Goal: Information Seeking & Learning: Learn about a topic

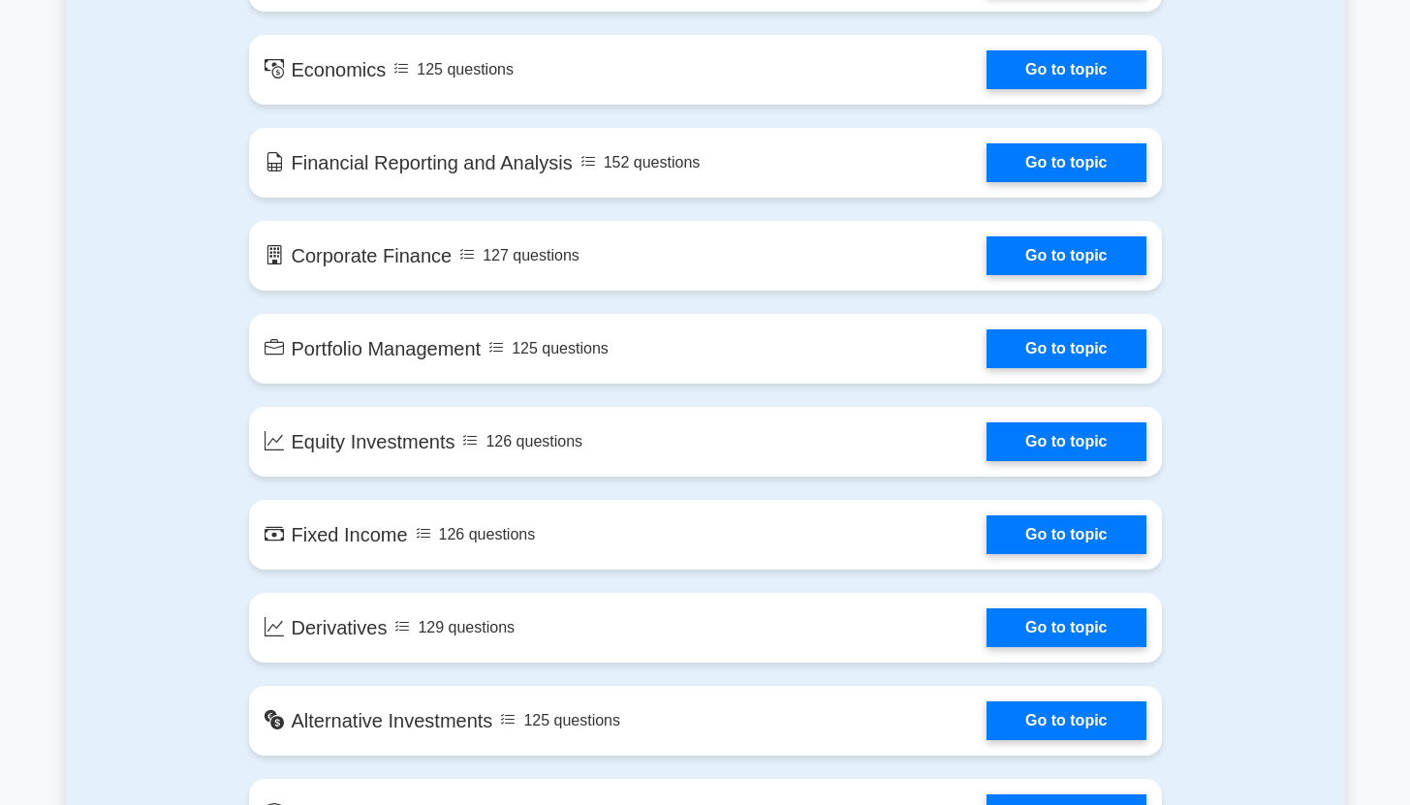
scroll to position [1158, 0]
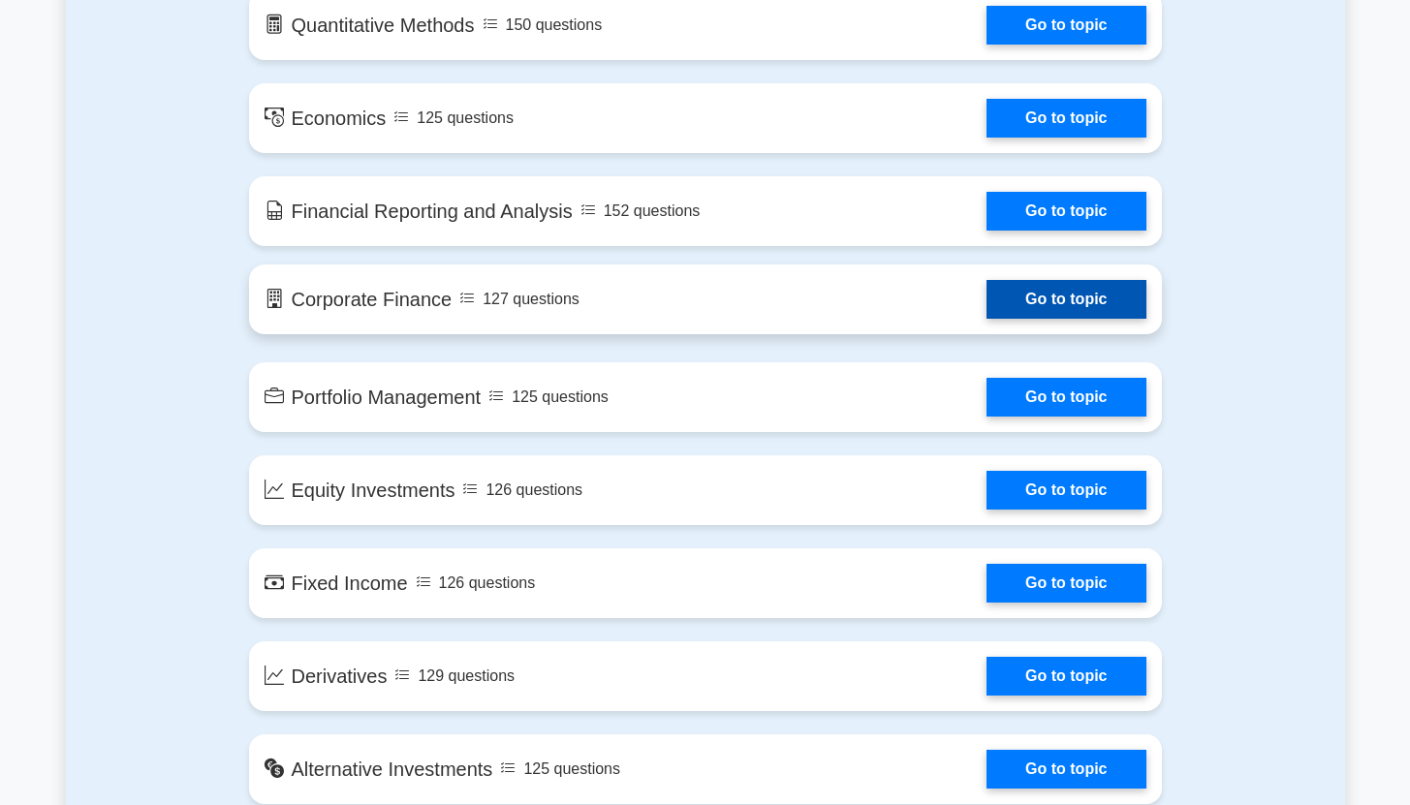
click at [1079, 291] on link "Go to topic" at bounding box center [1065, 299] width 159 height 39
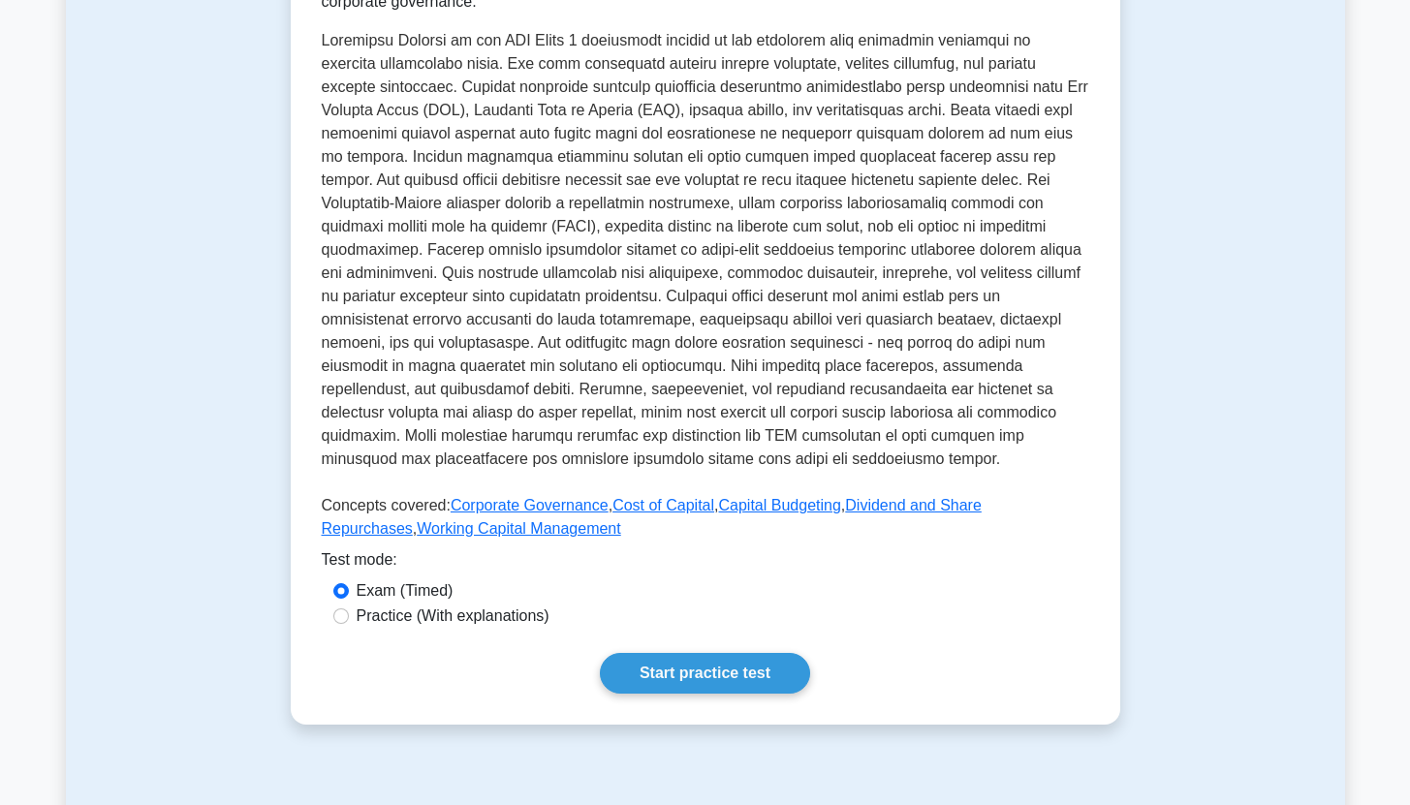
scroll to position [918, 0]
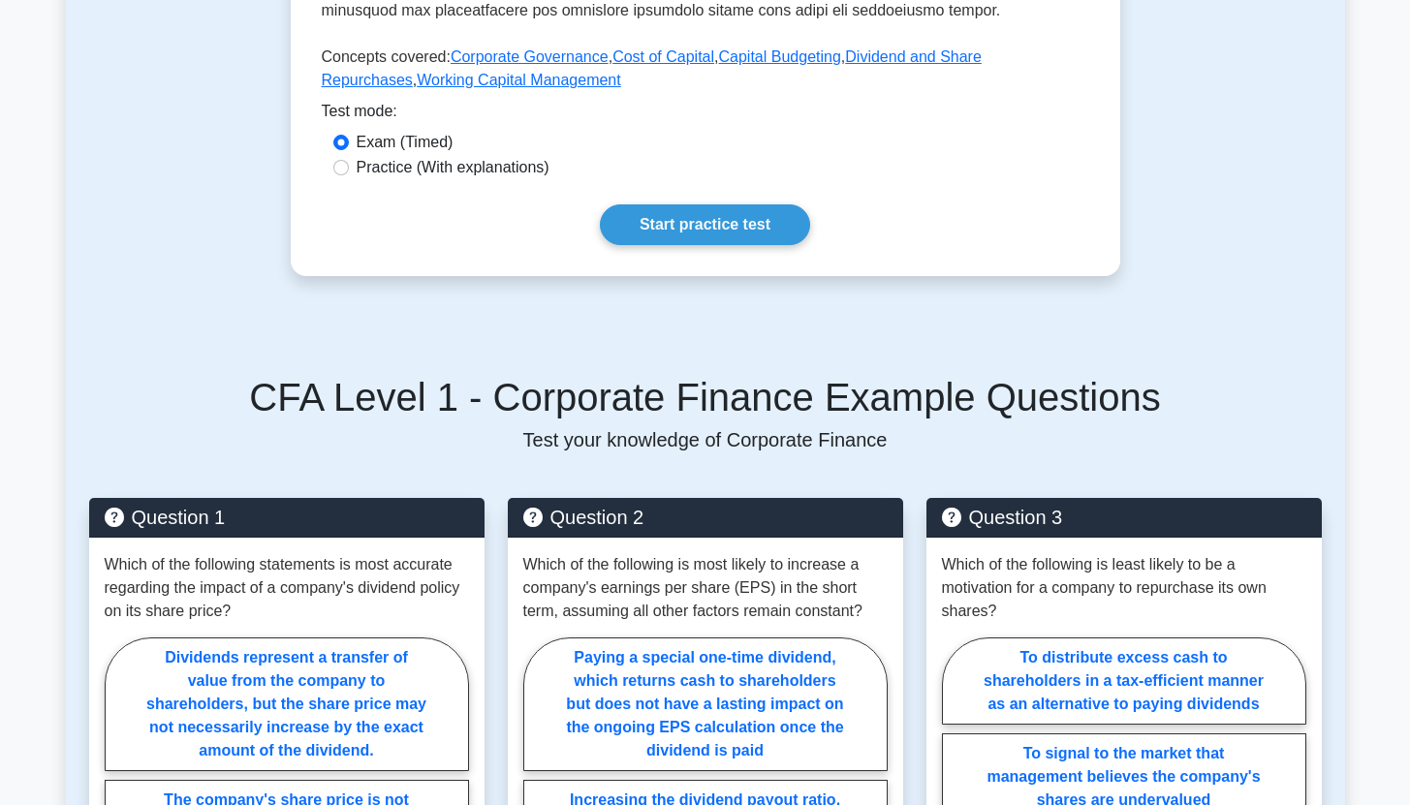
click at [371, 173] on label "Practice (With explanations)" at bounding box center [453, 167] width 193 height 23
click at [349, 173] on input "Practice (With explanations)" at bounding box center [341, 168] width 16 height 16
radio input "true"
click at [677, 233] on link "Start practice test" at bounding box center [705, 224] width 210 height 41
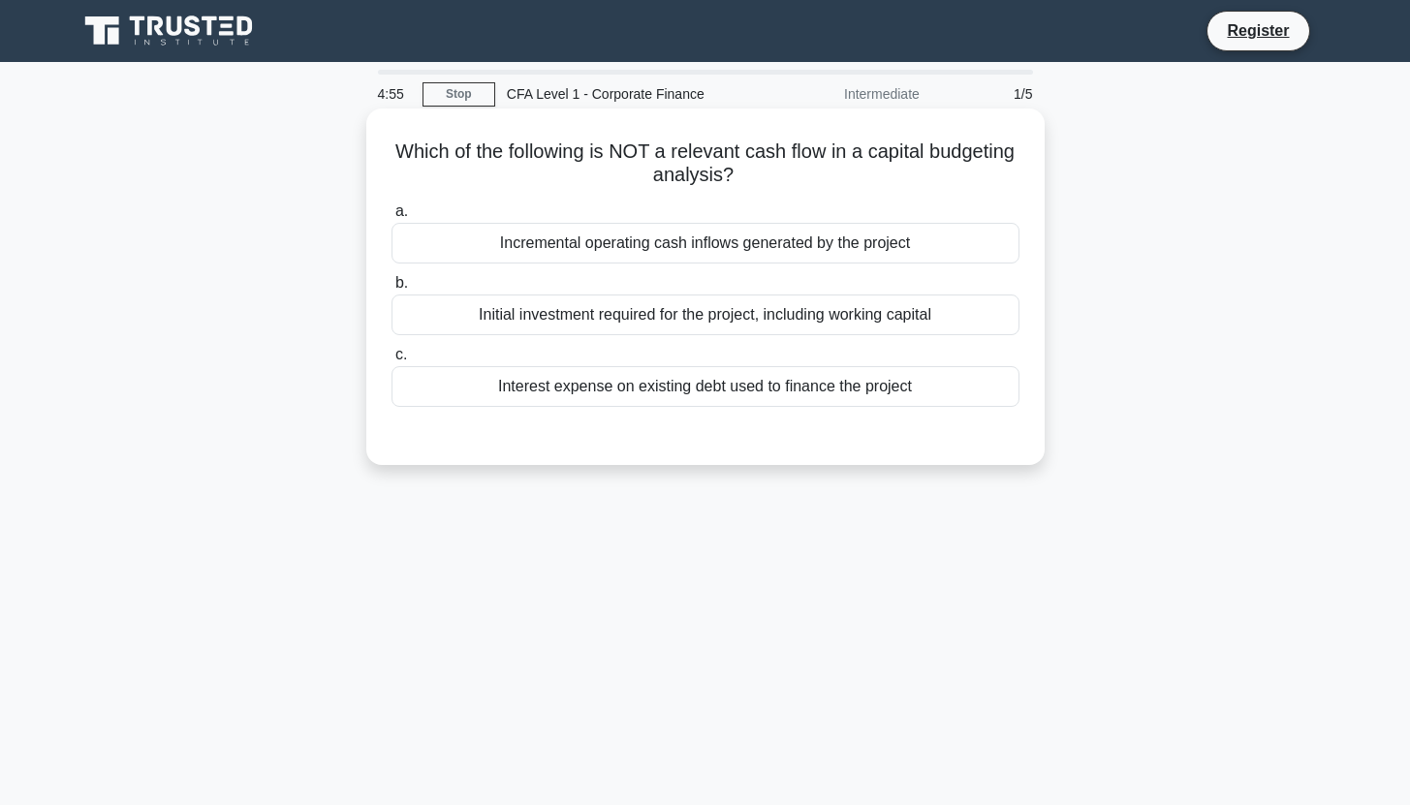
drag, startPoint x: 589, startPoint y: 151, endPoint x: 793, endPoint y: 173, distance: 204.7
click at [793, 173] on h5 "Which of the following is NOT a relevant cash flow in a capital budgeting analy…" at bounding box center [705, 164] width 632 height 48
drag, startPoint x: 747, startPoint y: 155, endPoint x: 884, endPoint y: 171, distance: 137.5
click at [884, 171] on h5 "Which of the following is NOT a relevant cash flow in a capital budgeting analy…" at bounding box center [705, 164] width 632 height 48
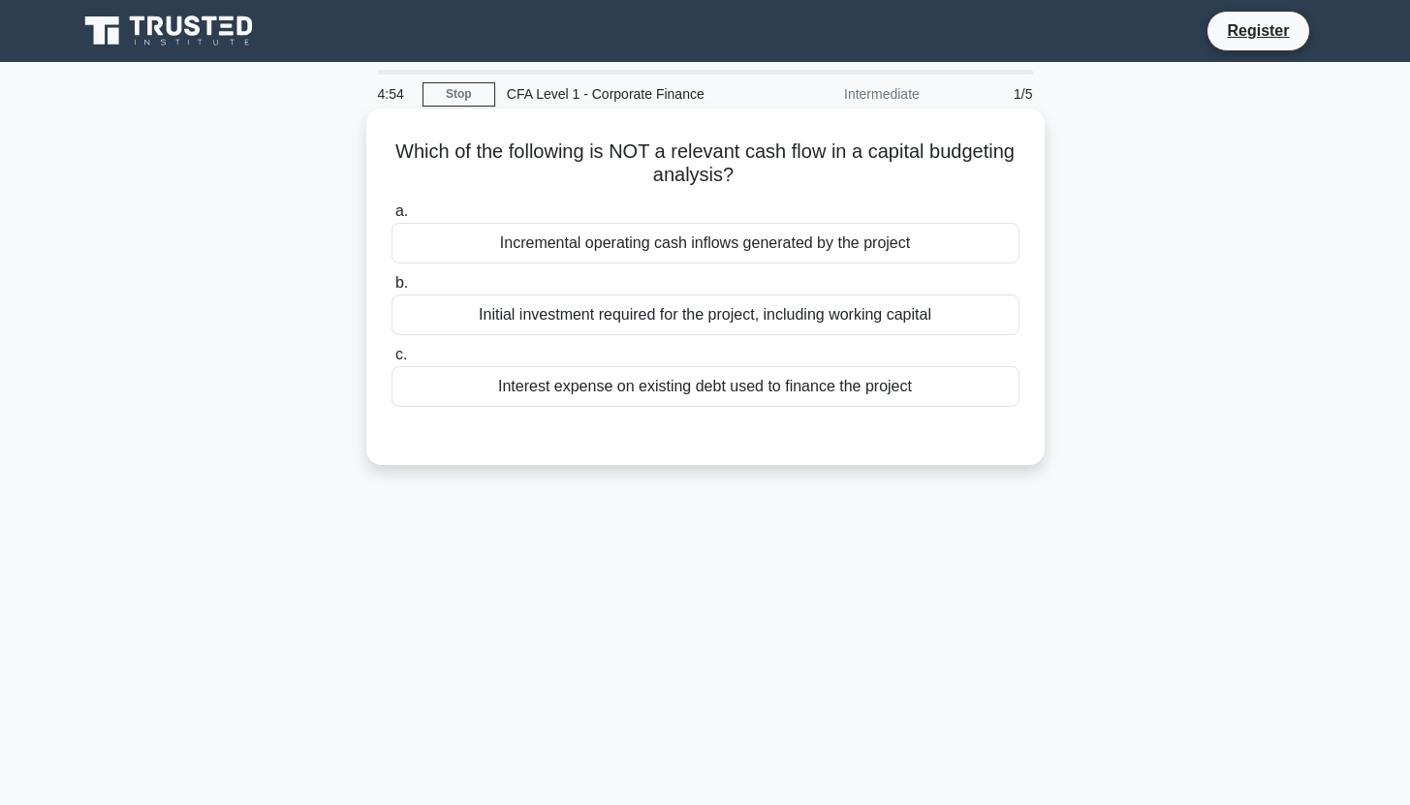
click at [884, 171] on h5 "Which of the following is NOT a relevant cash flow in a capital budgeting analy…" at bounding box center [705, 164] width 632 height 48
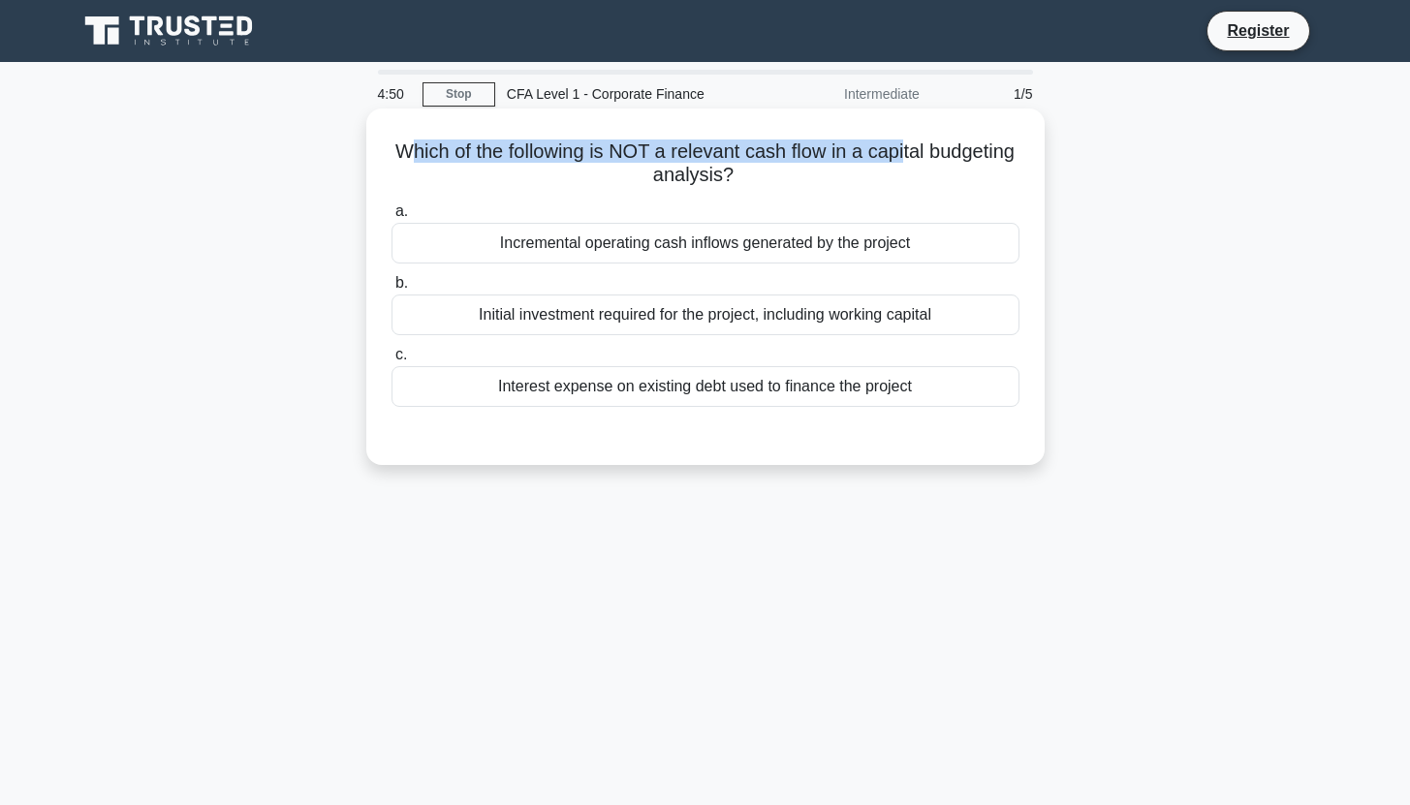
drag, startPoint x: 403, startPoint y: 155, endPoint x: 903, endPoint y: 160, distance: 499.9
click at [903, 160] on h5 "Which of the following is NOT a relevant cash flow in a capital budgeting analy…" at bounding box center [705, 164] width 632 height 48
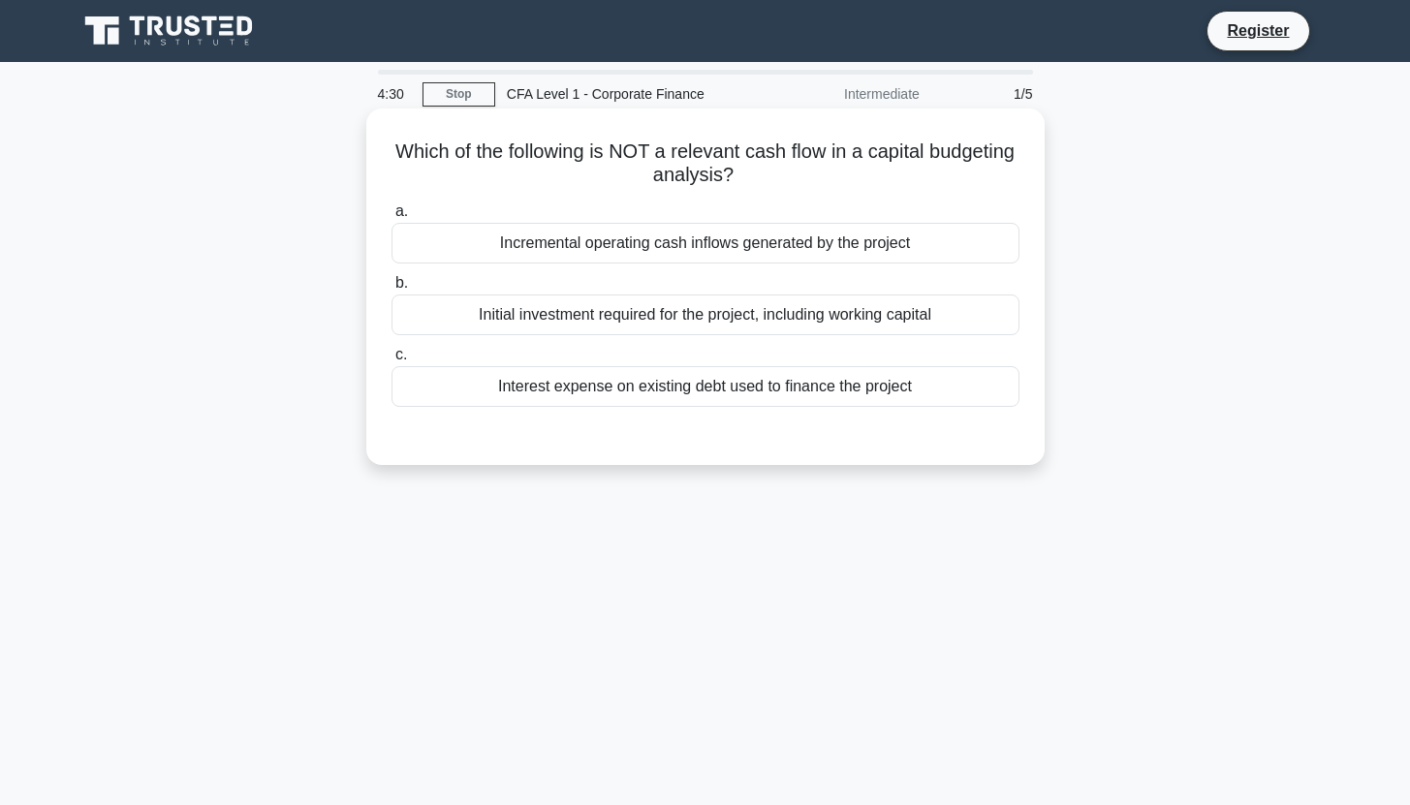
click at [855, 238] on div "Incremental operating cash inflows generated by the project" at bounding box center [705, 243] width 628 height 41
click at [391, 218] on input "a. Incremental operating cash inflows generated by the project" at bounding box center [391, 211] width 0 height 13
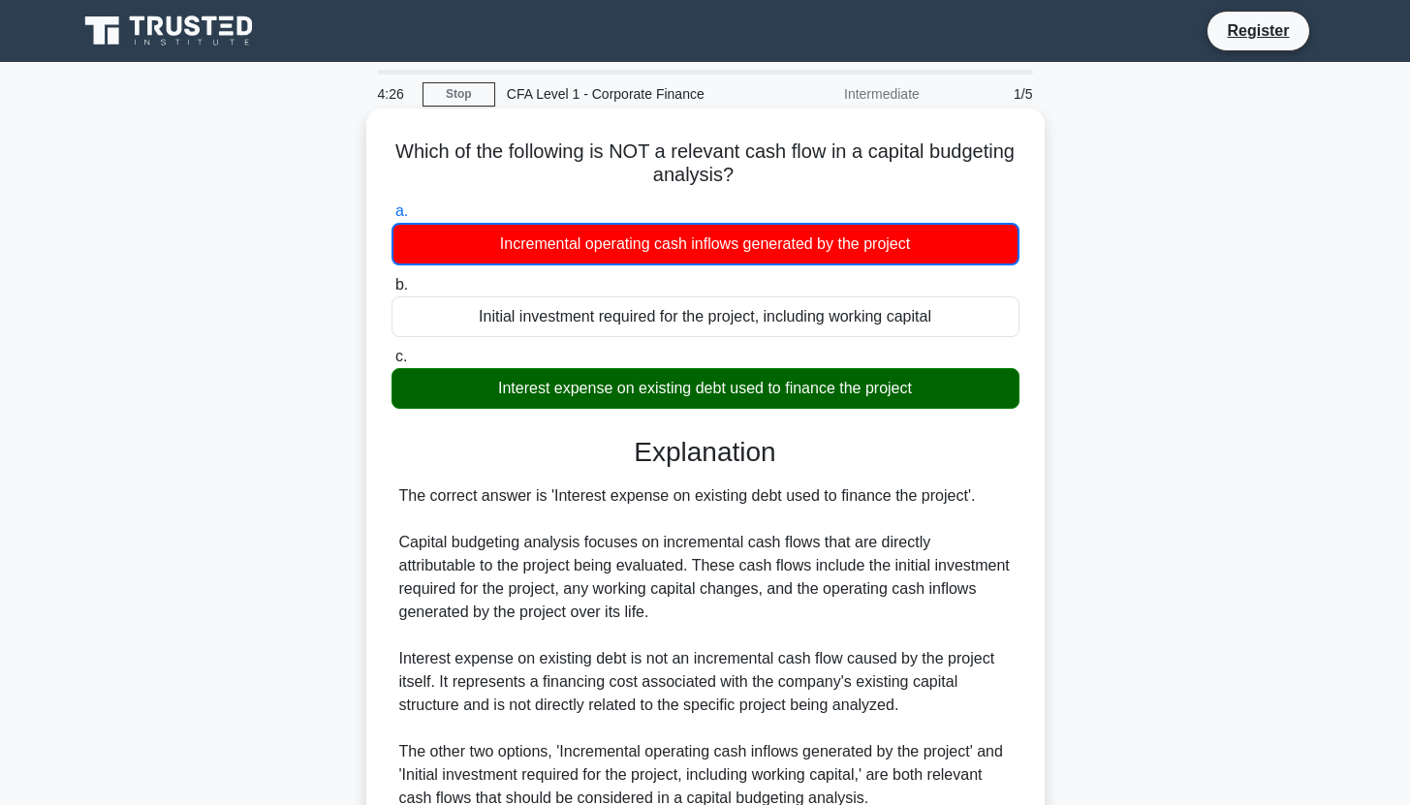
drag, startPoint x: 548, startPoint y: 492, endPoint x: 881, endPoint y: 494, distance: 332.3
click at [881, 494] on div "The correct answer is 'Interest expense on existing debt used to finance the pr…" at bounding box center [705, 647] width 612 height 326
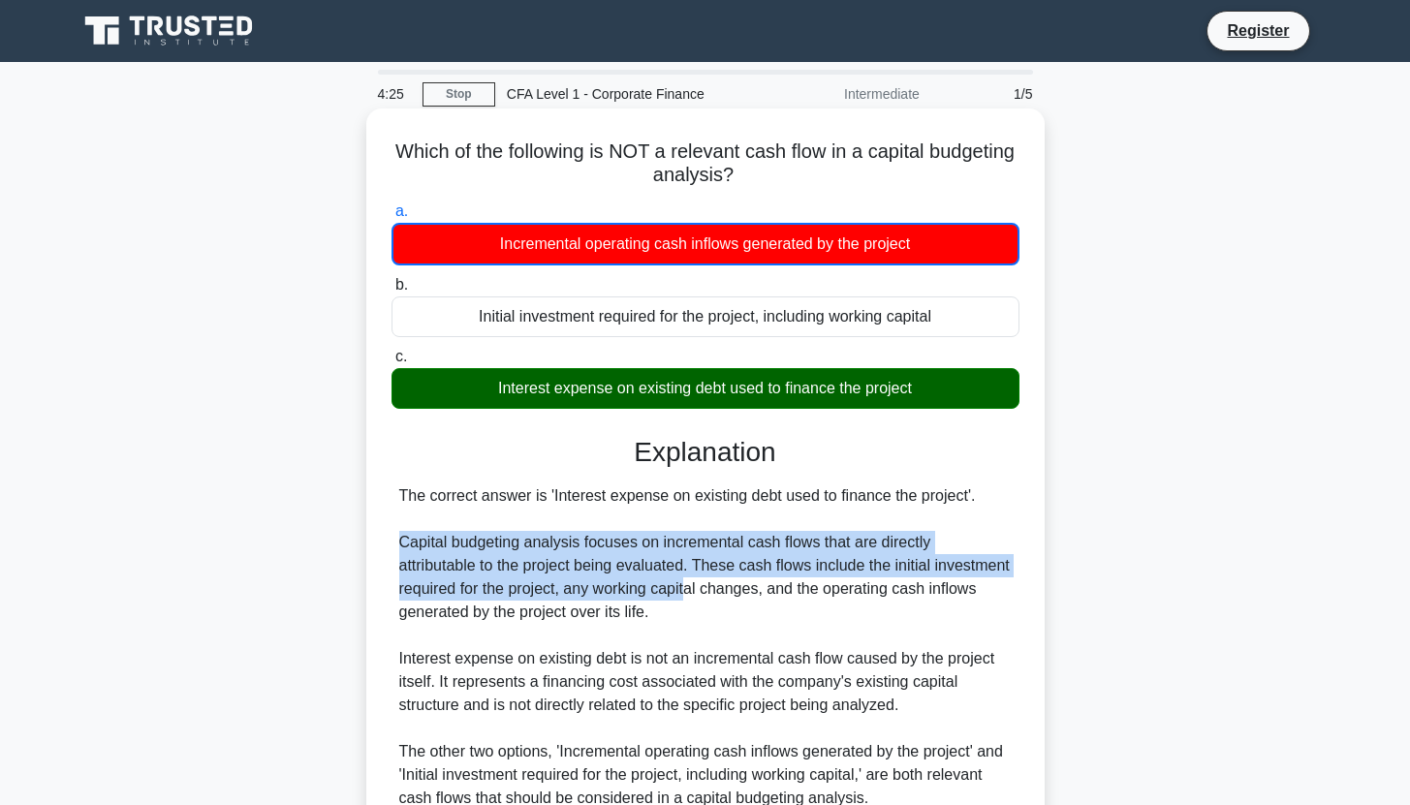
drag, startPoint x: 512, startPoint y: 565, endPoint x: 631, endPoint y: 598, distance: 123.6
click at [631, 598] on div "The correct answer is 'Interest expense on existing debt used to finance the pr…" at bounding box center [705, 647] width 628 height 326
click at [631, 598] on div "The correct answer is 'Interest expense on existing debt used to finance the pr…" at bounding box center [705, 647] width 612 height 326
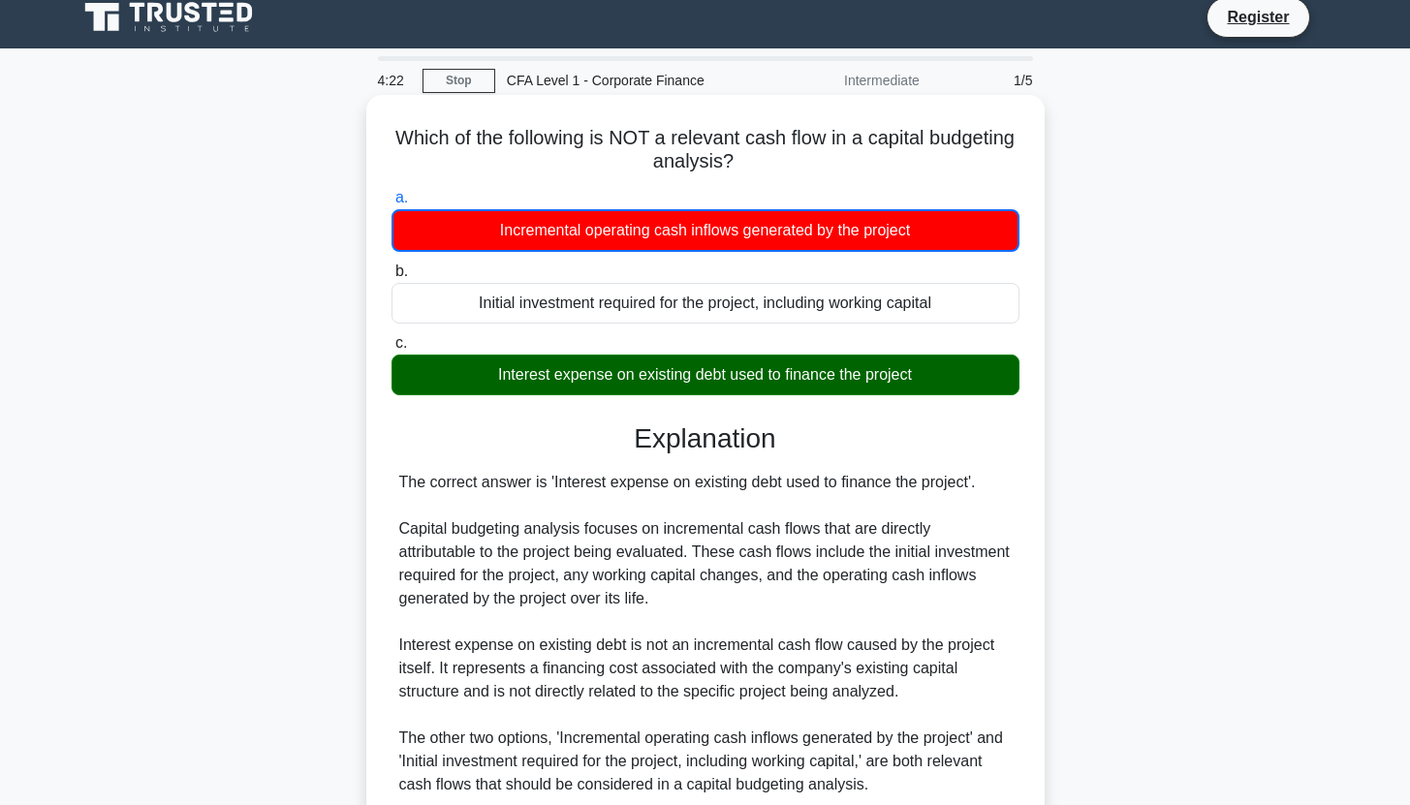
scroll to position [34, 0]
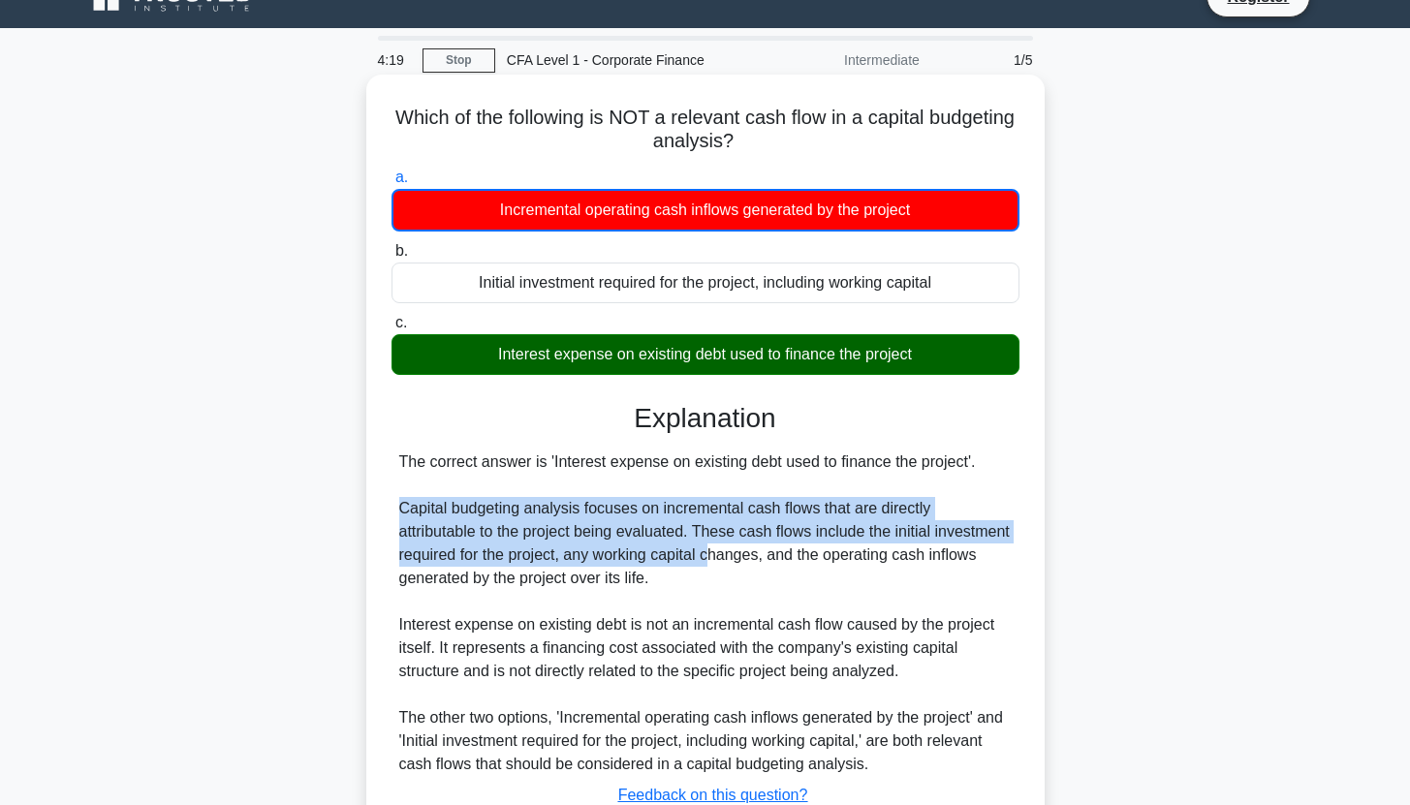
drag, startPoint x: 429, startPoint y: 513, endPoint x: 647, endPoint y: 565, distance: 224.0
click at [647, 565] on div "The correct answer is 'Interest expense on existing debt used to finance the pr…" at bounding box center [705, 614] width 612 height 326
drag, startPoint x: 460, startPoint y: 508, endPoint x: 815, endPoint y: 559, distance: 358.3
click at [815, 559] on div "The correct answer is 'Interest expense on existing debt used to finance the pr…" at bounding box center [705, 614] width 612 height 326
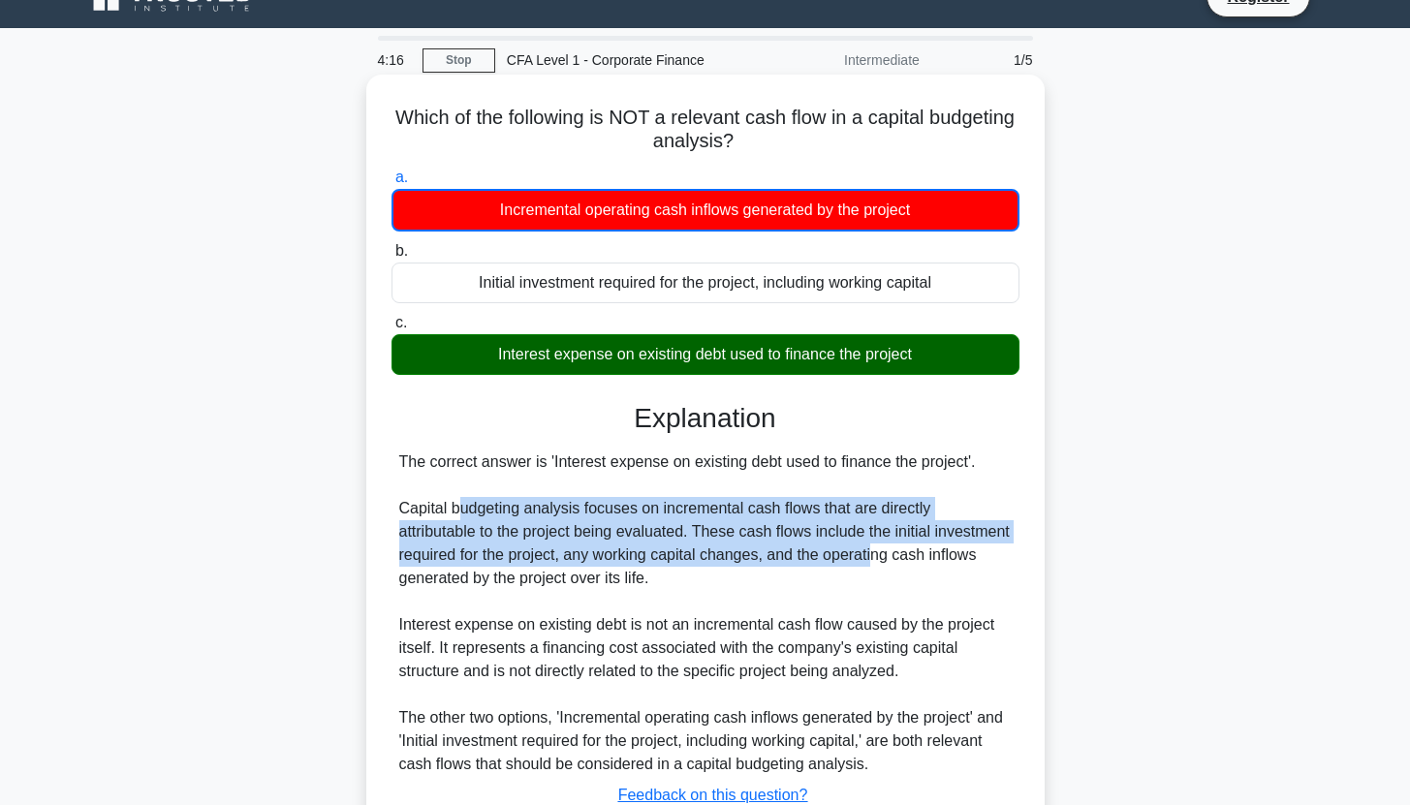
click at [773, 565] on div "The correct answer is 'Interest expense on existing debt used to finance the pr…" at bounding box center [705, 614] width 612 height 326
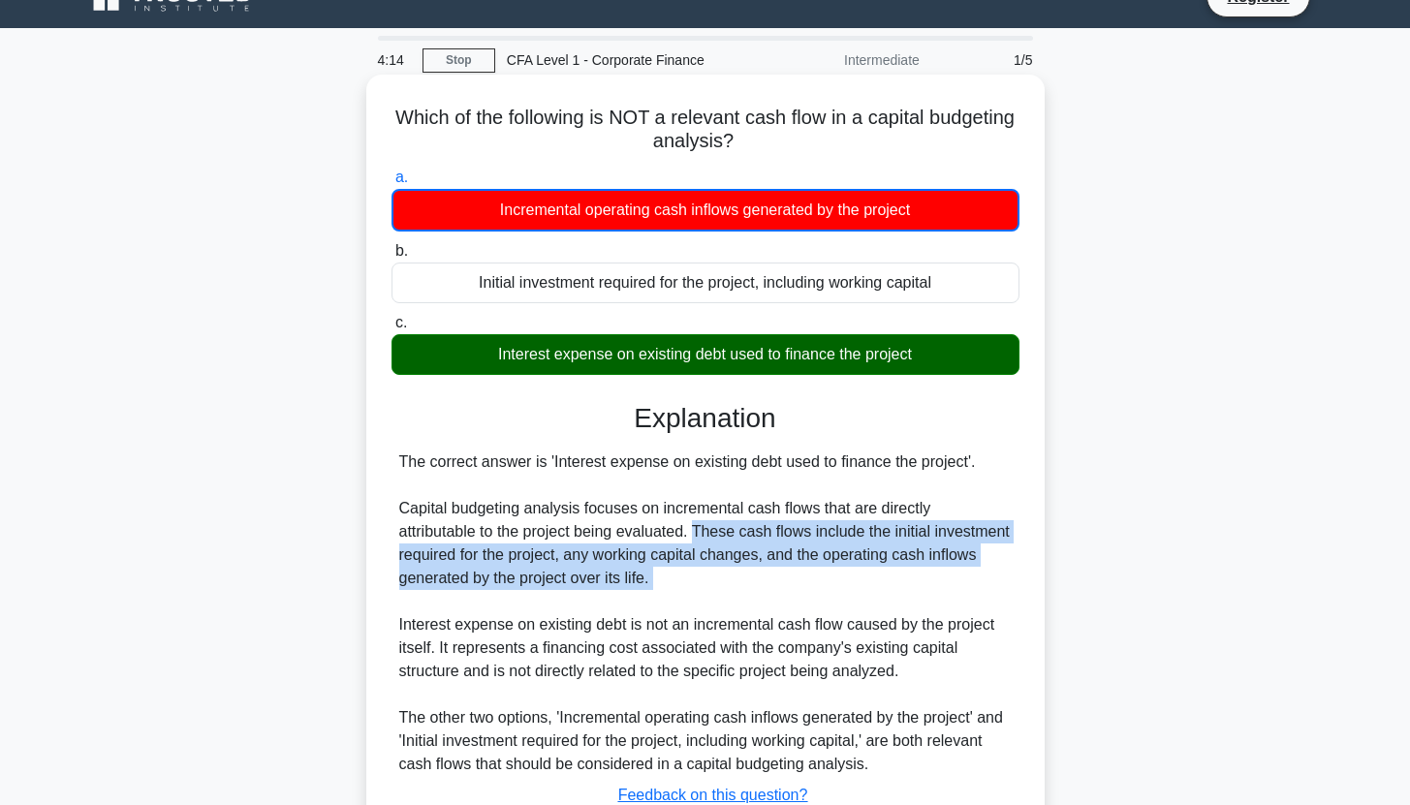
drag, startPoint x: 615, startPoint y: 530, endPoint x: 622, endPoint y: 599, distance: 69.1
click at [622, 599] on div "The correct answer is 'Interest expense on existing debt used to finance the pr…" at bounding box center [705, 614] width 612 height 326
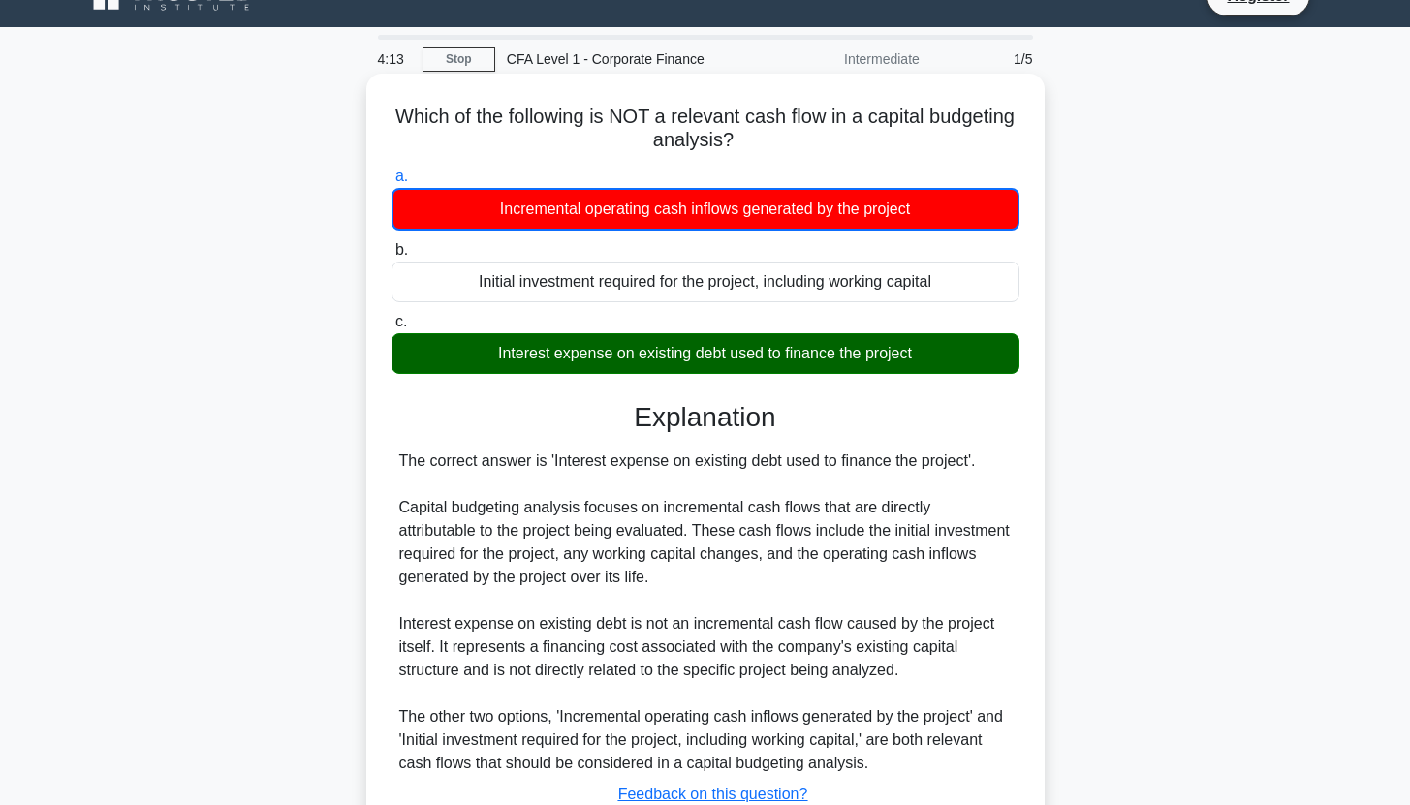
scroll to position [202, 0]
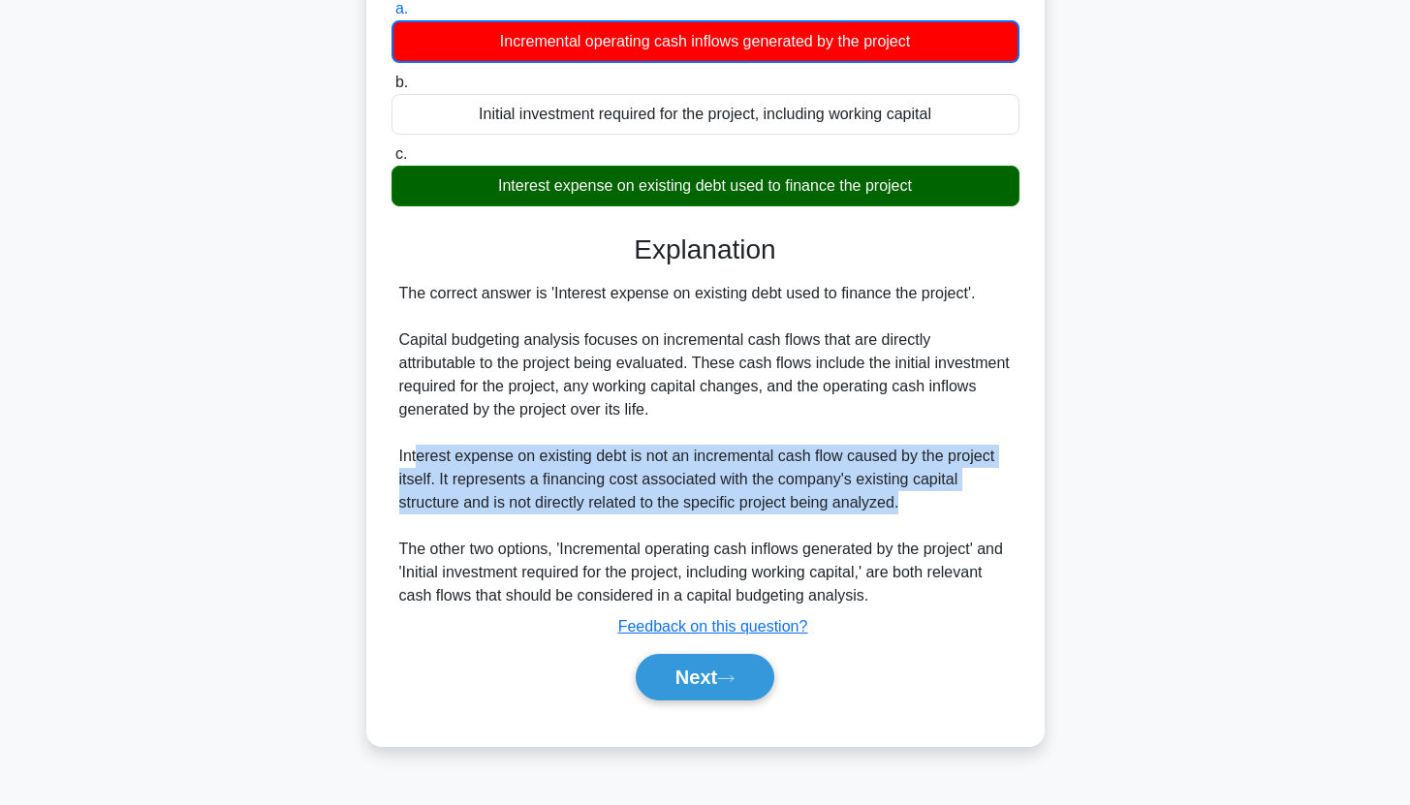
drag, startPoint x: 531, startPoint y: 468, endPoint x: 909, endPoint y: 505, distance: 379.6
click at [909, 505] on div "The correct answer is 'Interest expense on existing debt used to finance the pr…" at bounding box center [705, 445] width 612 height 326
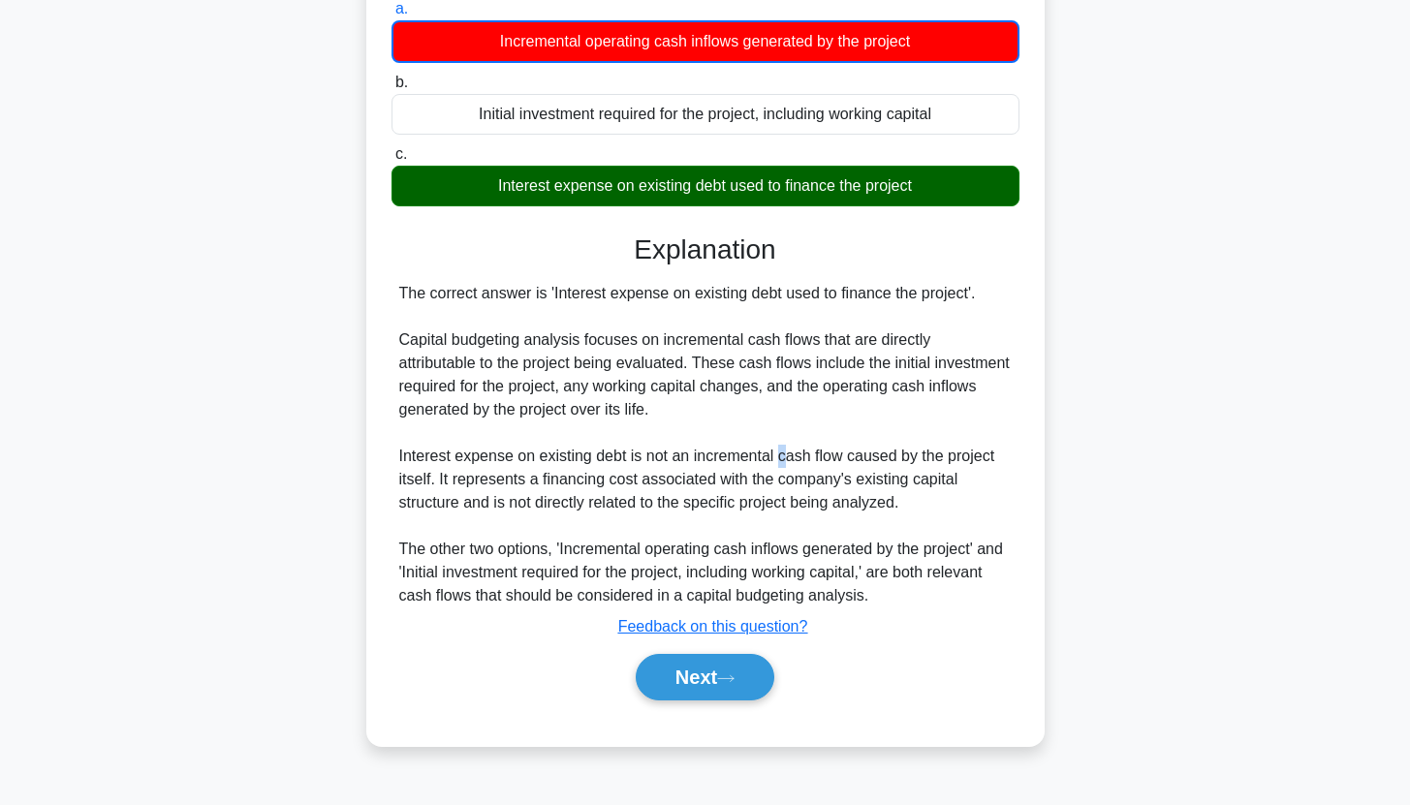
click at [793, 478] on div "The correct answer is 'Interest expense on existing debt used to finance the pr…" at bounding box center [705, 445] width 612 height 326
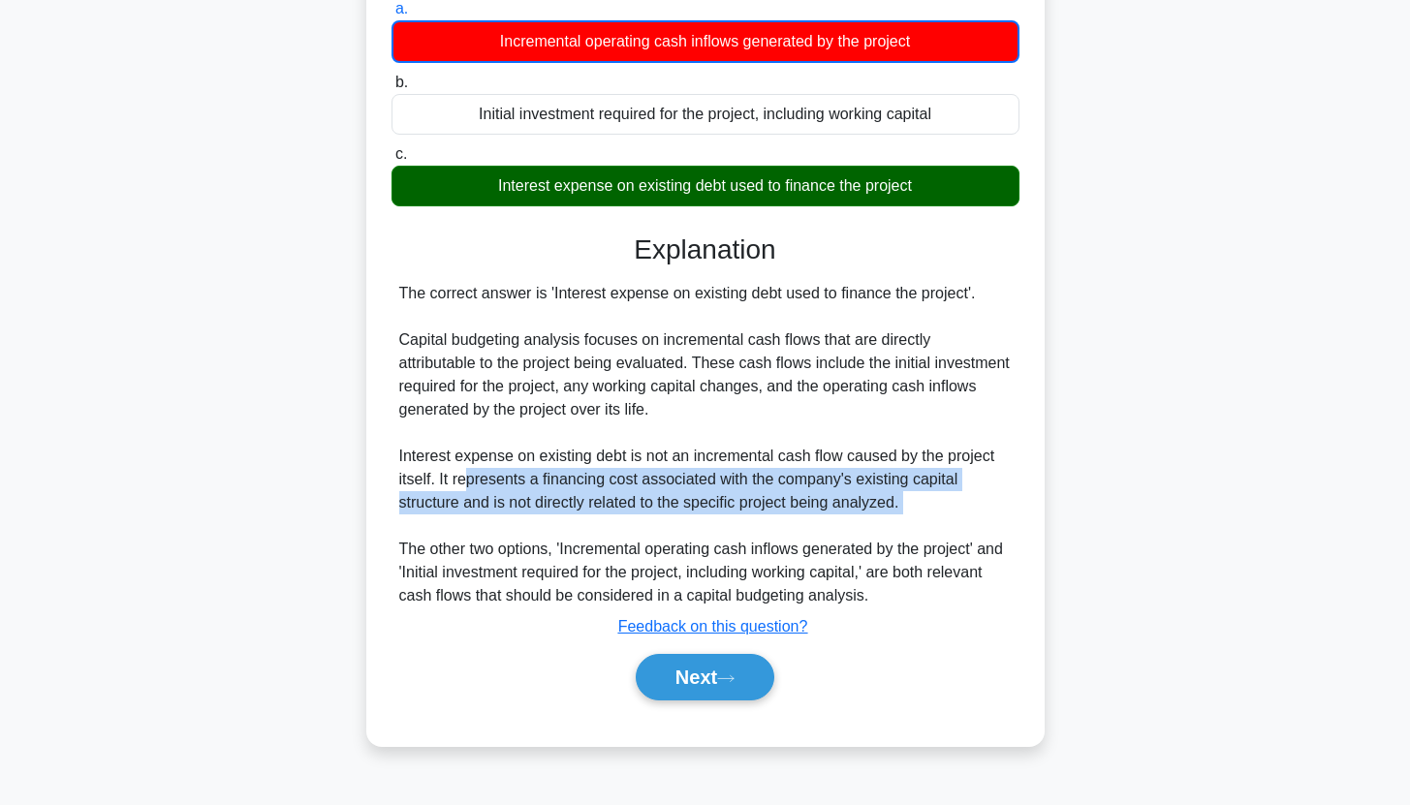
drag, startPoint x: 932, startPoint y: 516, endPoint x: 465, endPoint y: 475, distance: 468.8
click at [465, 475] on div "The correct answer is 'Interest expense on existing debt used to finance the pr…" at bounding box center [705, 445] width 612 height 326
drag, startPoint x: 438, startPoint y: 473, endPoint x: 929, endPoint y: 509, distance: 492.5
click at [929, 509] on div "The correct answer is 'Interest expense on existing debt used to finance the pr…" at bounding box center [705, 445] width 612 height 326
click at [490, 505] on div "The correct answer is 'Interest expense on existing debt used to finance the pr…" at bounding box center [705, 445] width 612 height 326
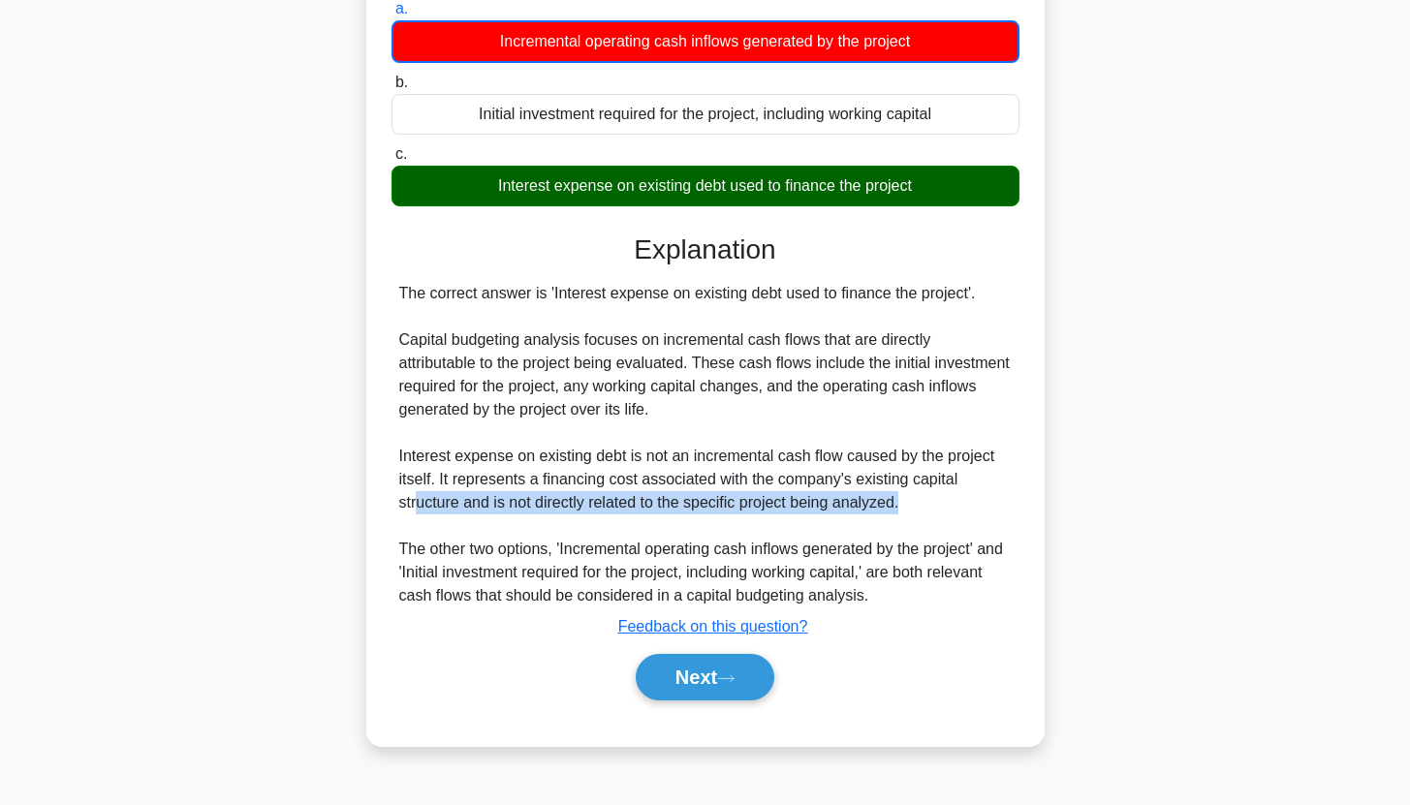
drag, startPoint x: 420, startPoint y: 500, endPoint x: 936, endPoint y: 502, distance: 515.4
click at [936, 502] on div "The correct answer is 'Interest expense on existing debt used to finance the pr…" at bounding box center [705, 445] width 612 height 326
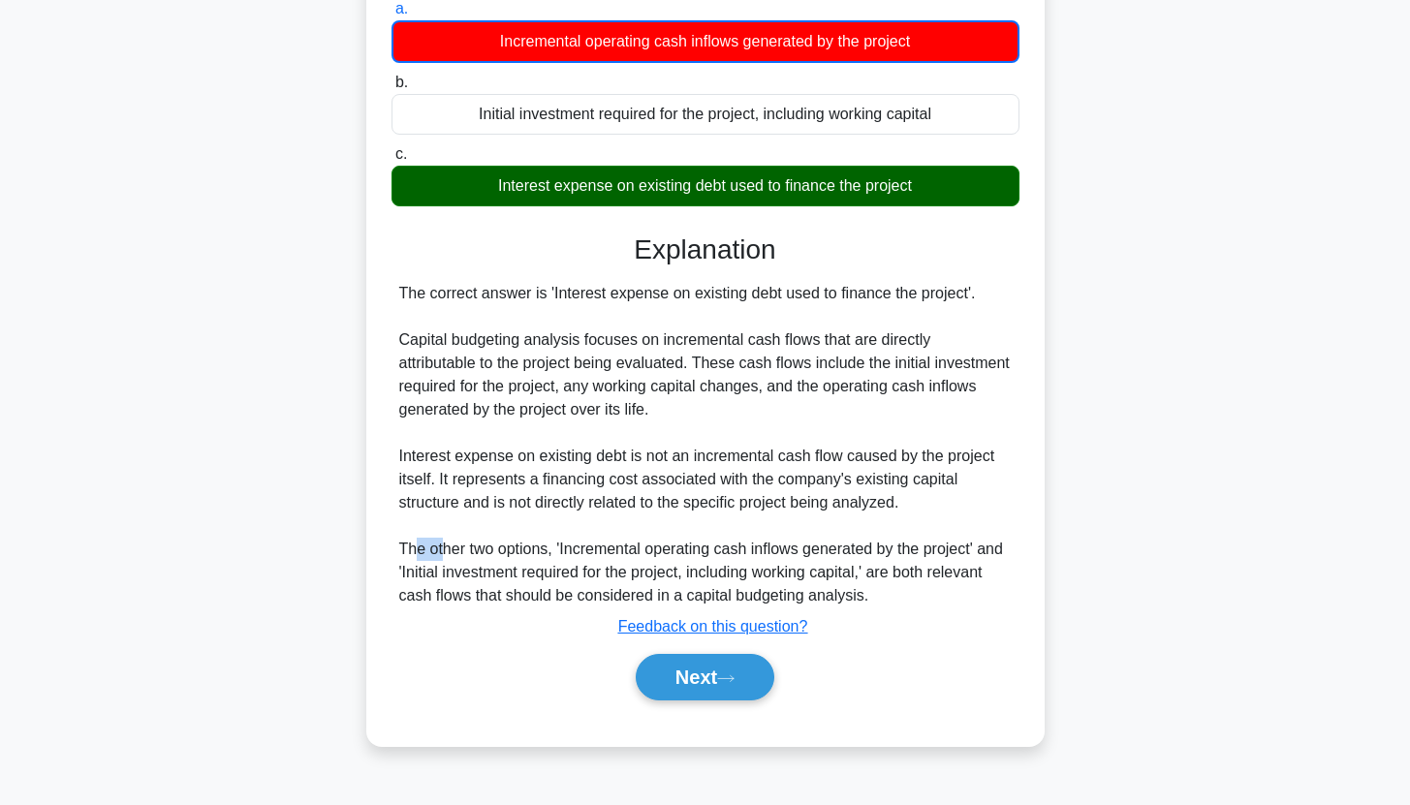
click at [451, 548] on div "The correct answer is 'Interest expense on existing debt used to finance the pr…" at bounding box center [705, 445] width 612 height 326
click at [719, 671] on button "Next" at bounding box center [705, 677] width 139 height 47
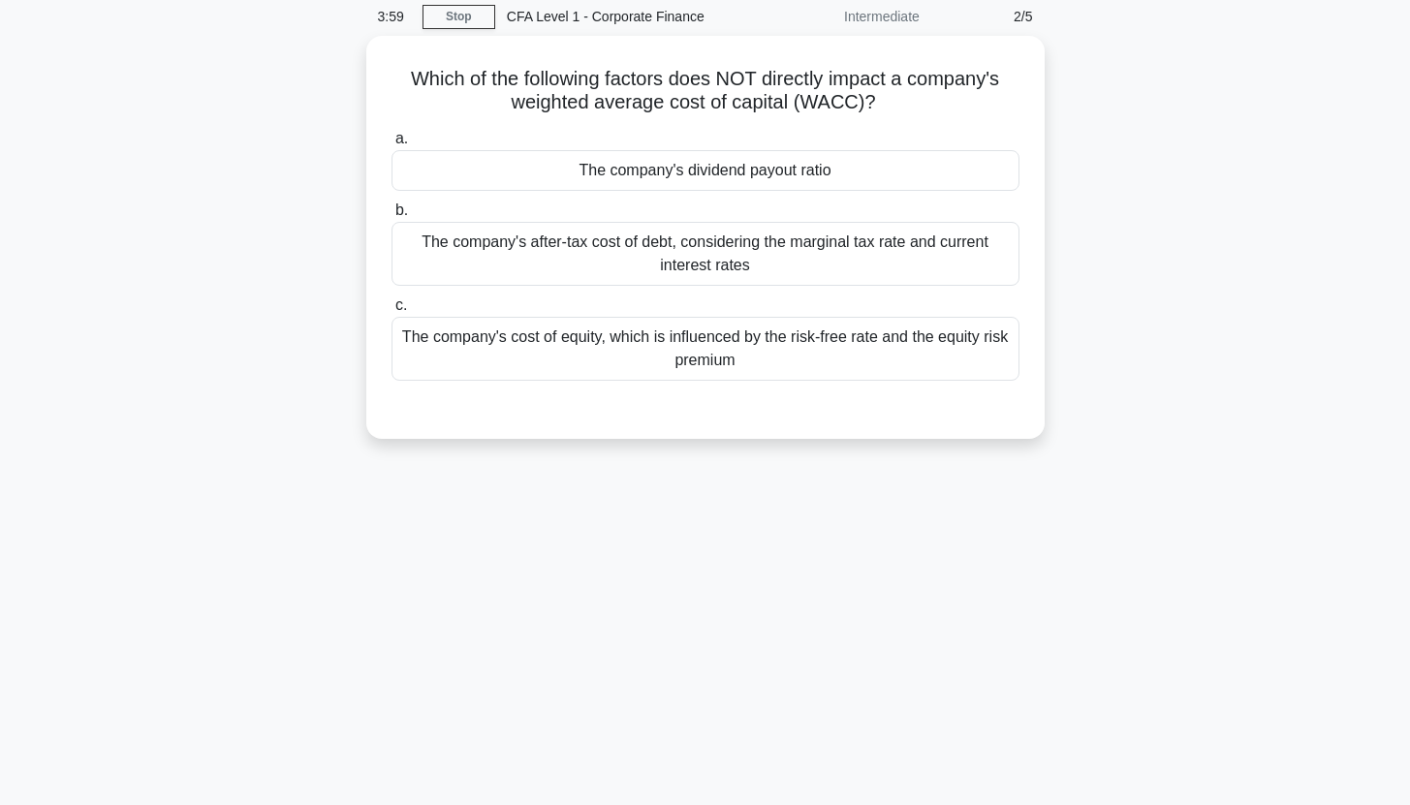
scroll to position [0, 0]
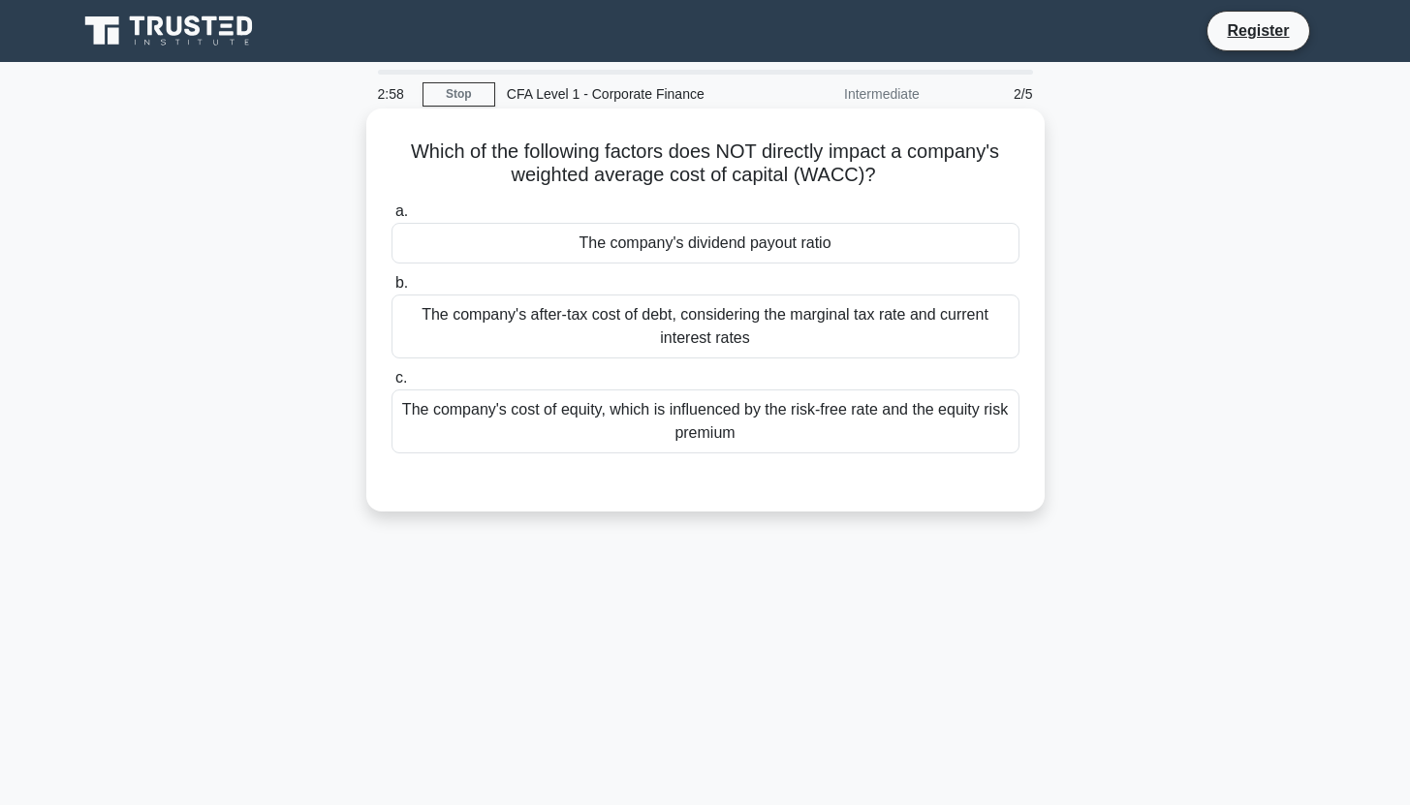
click at [605, 233] on div "The company's dividend payout ratio" at bounding box center [705, 243] width 628 height 41
click at [391, 218] on input "a. The company's dividend payout ratio" at bounding box center [391, 211] width 0 height 13
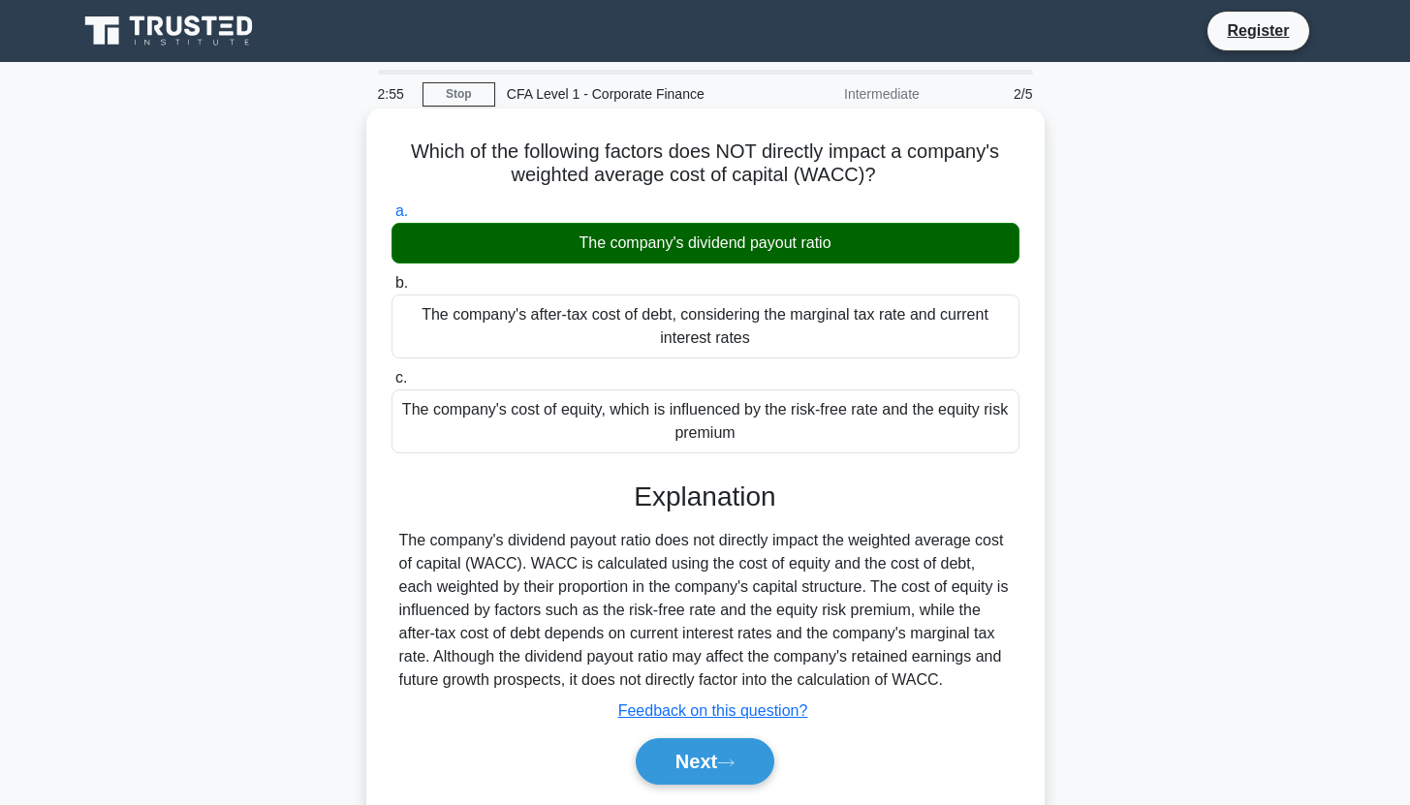
scroll to position [34, 0]
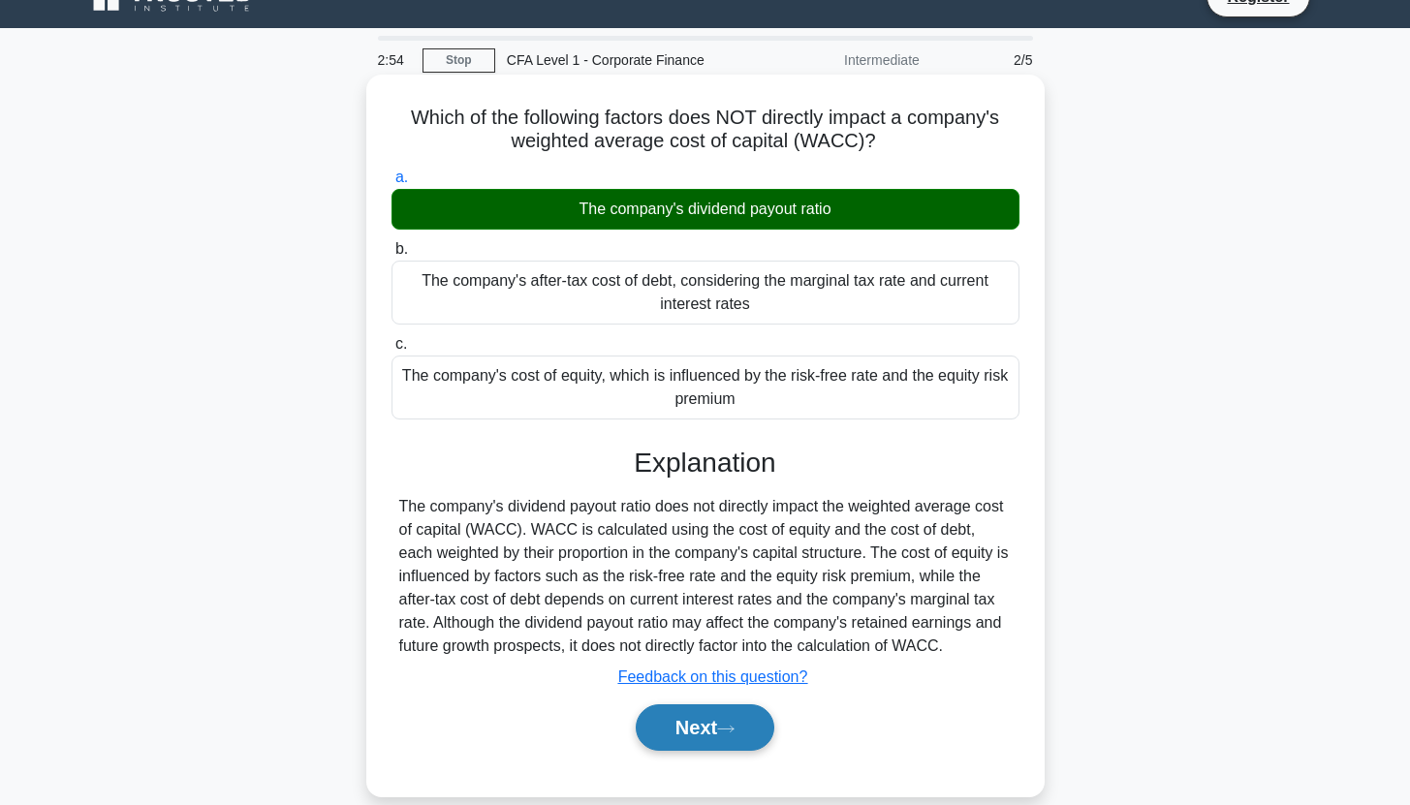
click at [691, 728] on button "Next" at bounding box center [705, 727] width 139 height 47
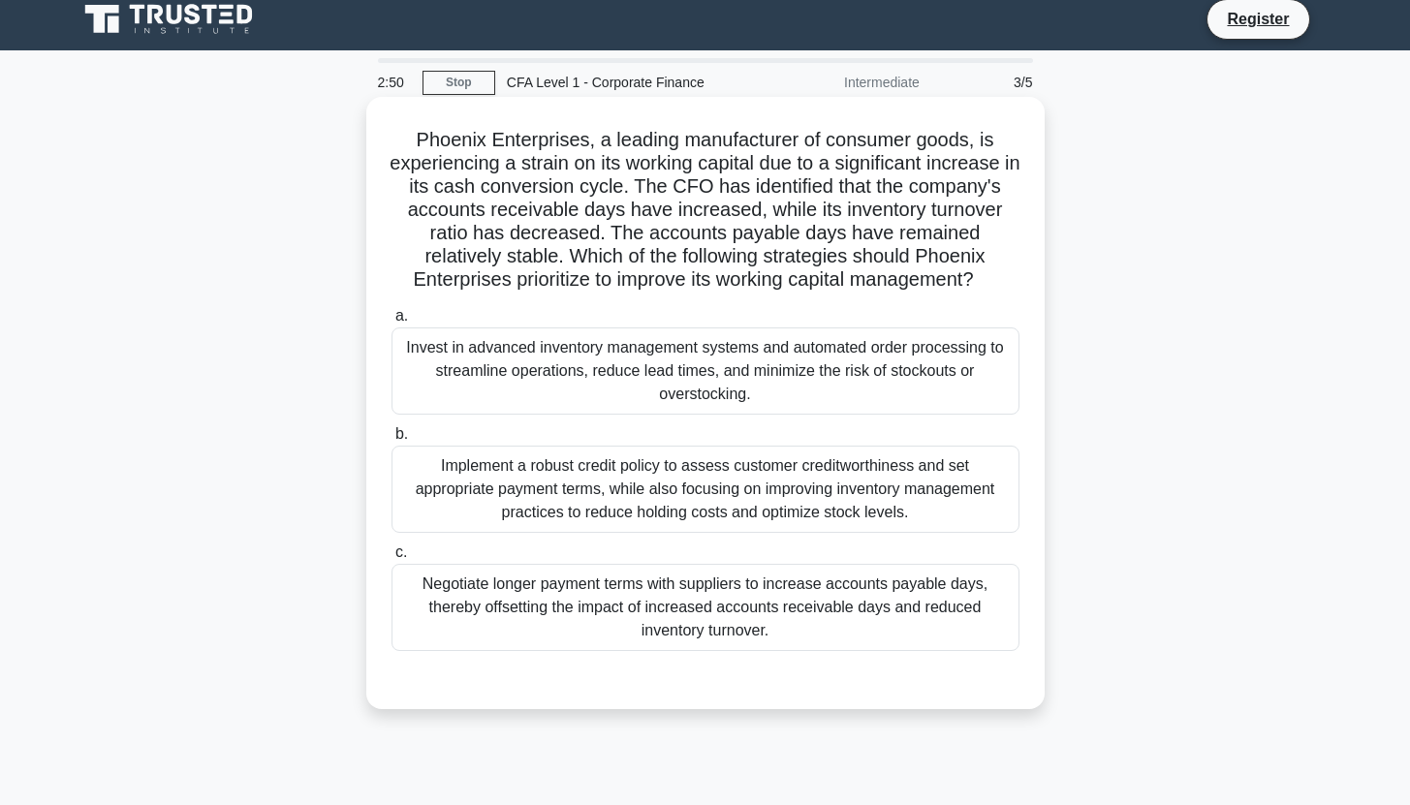
scroll to position [0, 0]
